Goal: Check status: Check status

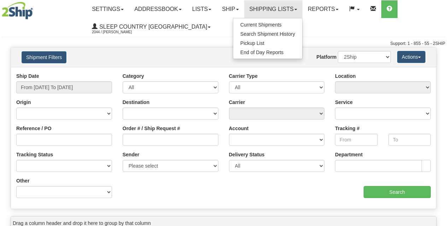
click at [261, 32] on span "Search Shipment History" at bounding box center [267, 34] width 55 height 6
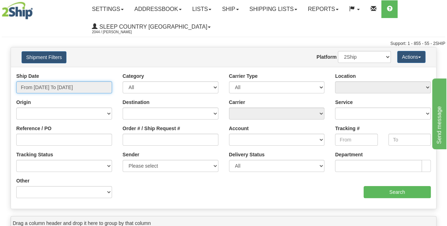
click at [89, 82] on input "From 10/13/2025 To 10/14/2025" at bounding box center [64, 87] width 96 height 12
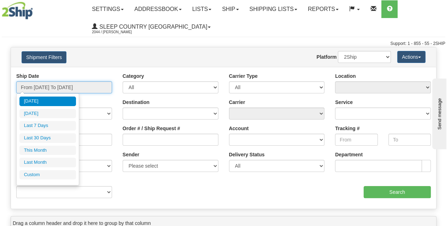
click at [66, 84] on input "From 10/13/2025 To 10/14/2025" at bounding box center [64, 87] width 96 height 12
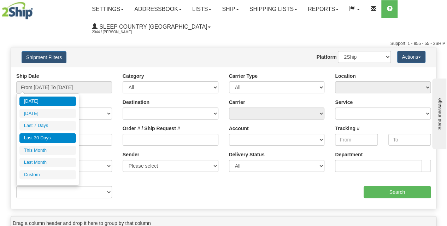
click at [44, 135] on li "Last 30 Days" at bounding box center [47, 138] width 56 height 10
type input "From [DATE] To [DATE]"
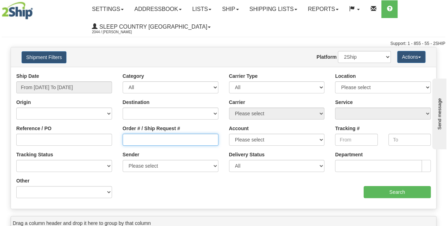
click at [142, 135] on input "Order # / Ship Request #" at bounding box center [171, 139] width 96 height 12
paste input "9000I158682"
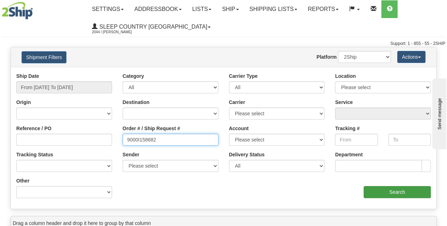
type input "9000I158682"
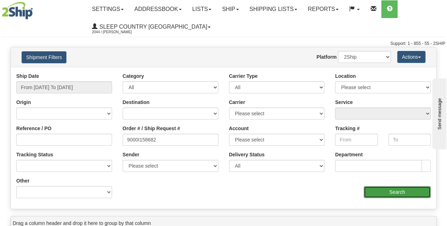
click at [371, 193] on input "Search" at bounding box center [396, 192] width 67 height 12
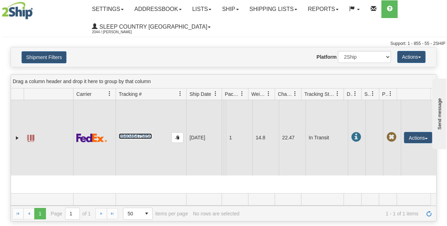
click at [141, 135] on link "394046475850" at bounding box center [135, 136] width 33 height 6
